Goal: Information Seeking & Learning: Check status

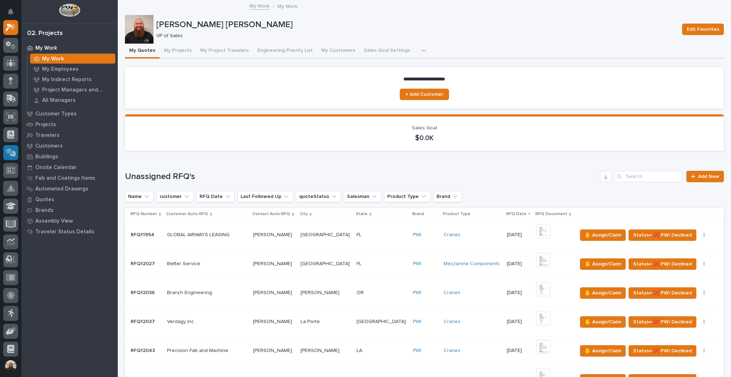
drag, startPoint x: 512, startPoint y: 0, endPoint x: 12, endPoint y: 153, distance: 523.5
click at [12, 153] on icon at bounding box center [11, 152] width 10 height 8
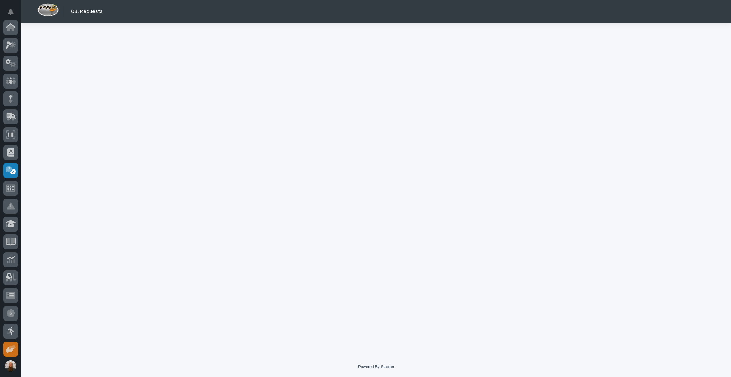
scroll to position [108, 0]
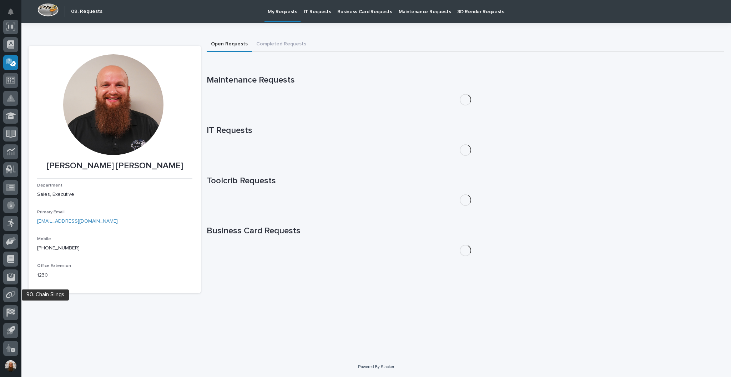
scroll to position [108, 0]
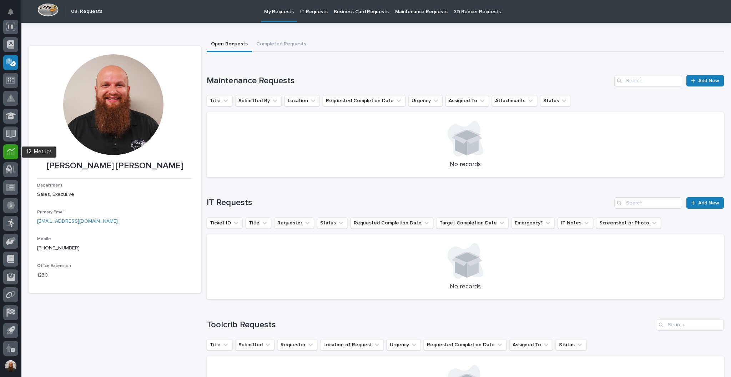
click at [13, 153] on icon at bounding box center [10, 153] width 7 height 4
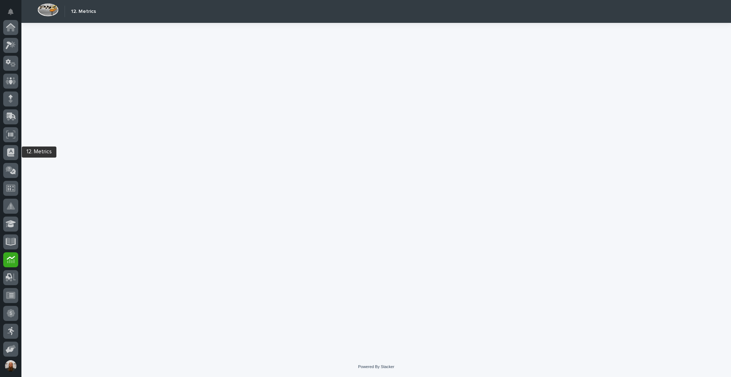
scroll to position [108, 0]
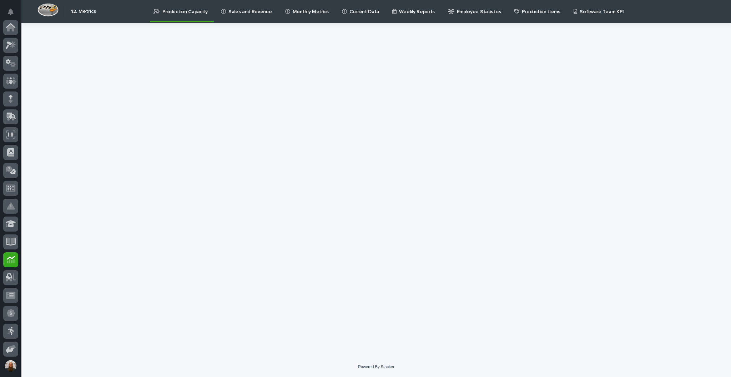
scroll to position [108, 0]
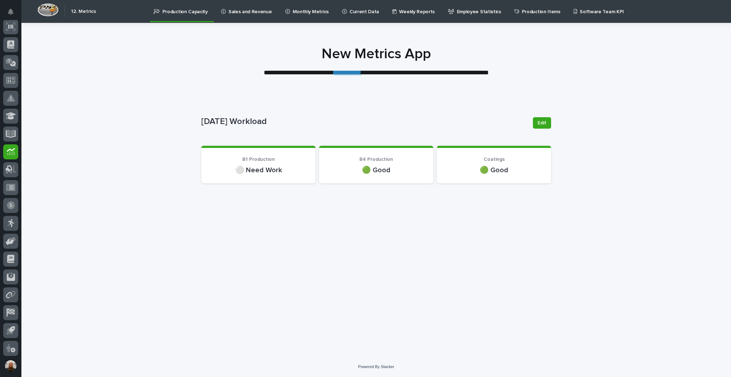
click at [236, 8] on p "Sales and Revenue" at bounding box center [251, 7] width 44 height 15
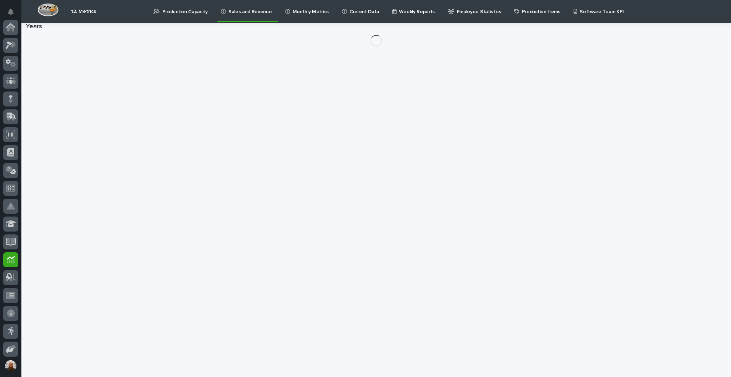
scroll to position [108, 0]
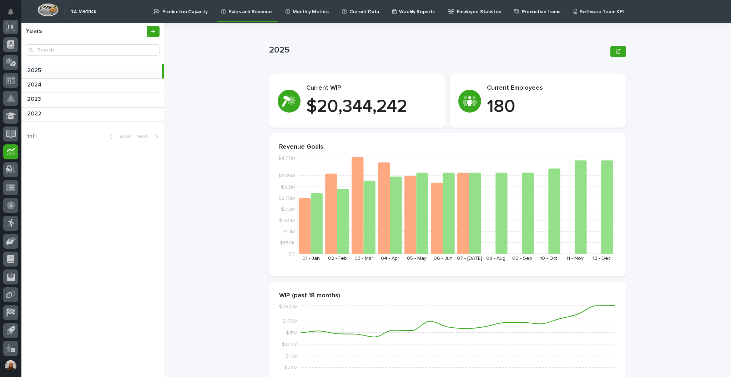
click at [190, 14] on p "Production Capacity" at bounding box center [184, 7] width 45 height 15
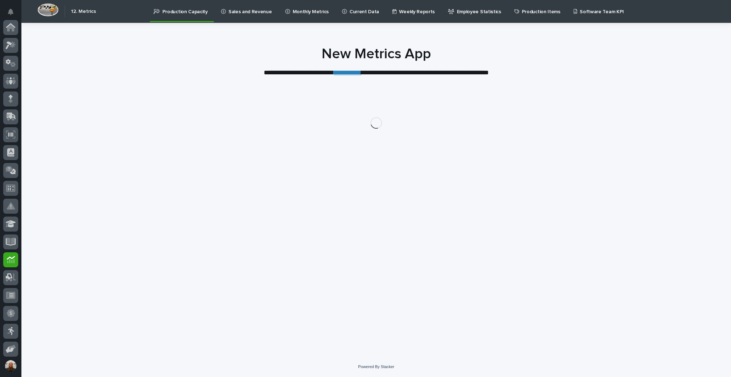
scroll to position [108, 0]
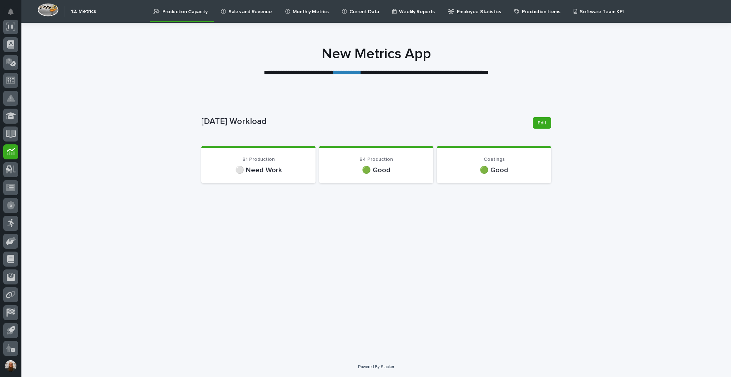
click at [370, 15] on link "Current Data" at bounding box center [361, 11] width 41 height 22
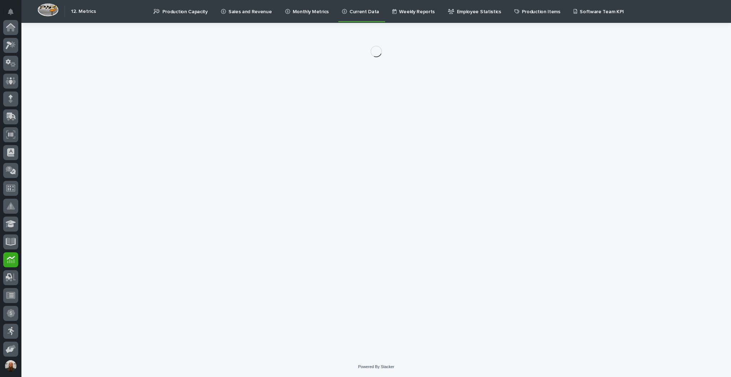
scroll to position [108, 0]
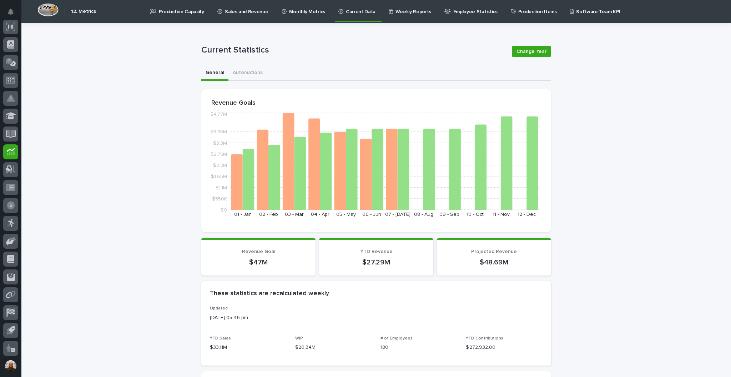
click at [245, 8] on p "Sales and Revenue" at bounding box center [247, 7] width 44 height 15
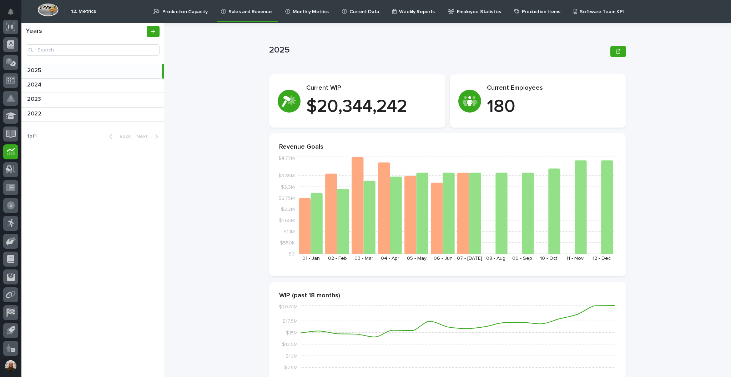
click at [220, 129] on div "2025 2025 Sorry, there was an error saving your record. Please try again. Pleas…" at bounding box center [452, 200] width 559 height 354
click at [235, 106] on div "2025 2025 Sorry, there was an error saving your record. Please try again. Pleas…" at bounding box center [452, 200] width 559 height 354
